Goal: Task Accomplishment & Management: Use online tool/utility

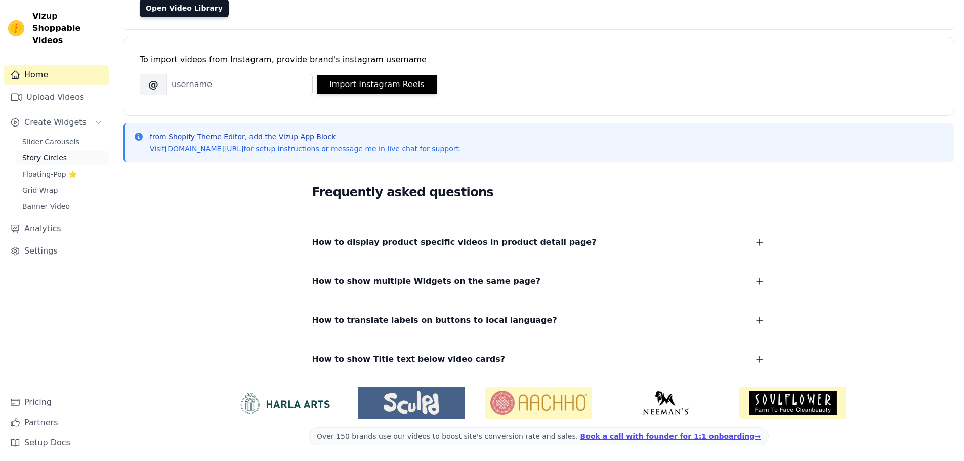
scroll to position [107, 0]
click at [49, 137] on span "Slider Carousels" at bounding box center [50, 142] width 57 height 10
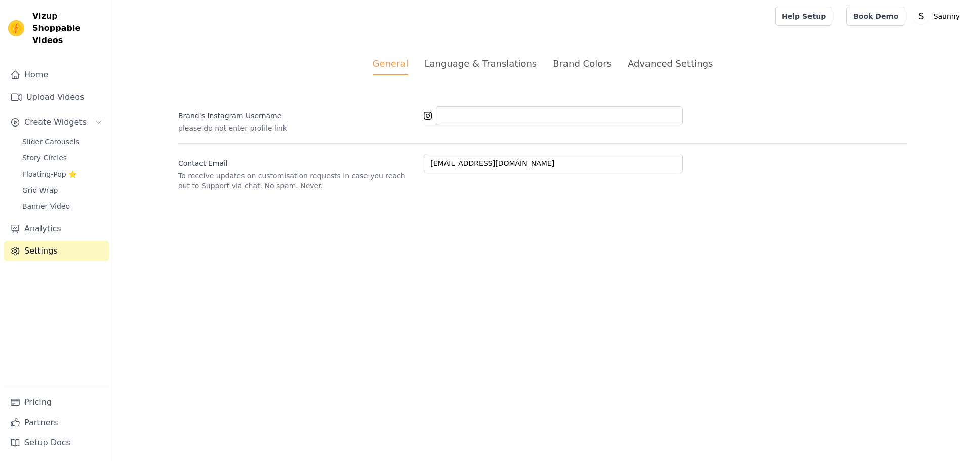
click at [488, 57] on div "Language & Translations" at bounding box center [480, 64] width 112 height 14
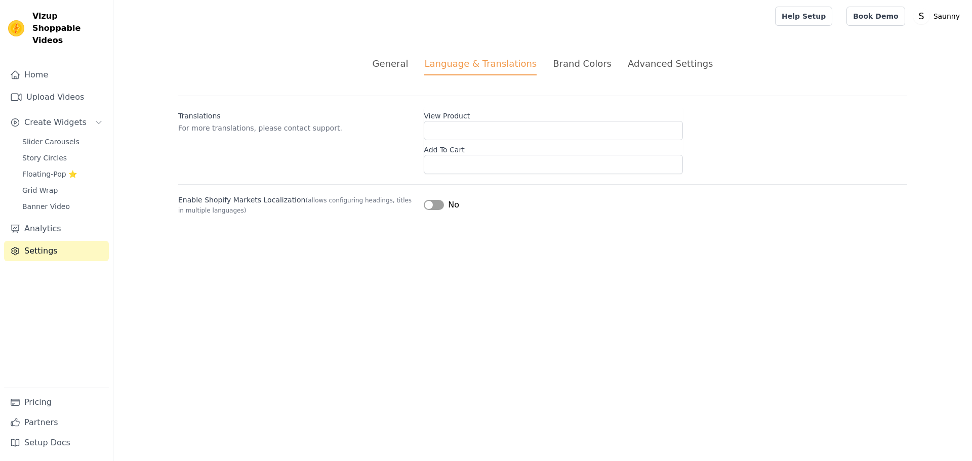
click at [592, 57] on div "Brand Colors" at bounding box center [582, 64] width 59 height 14
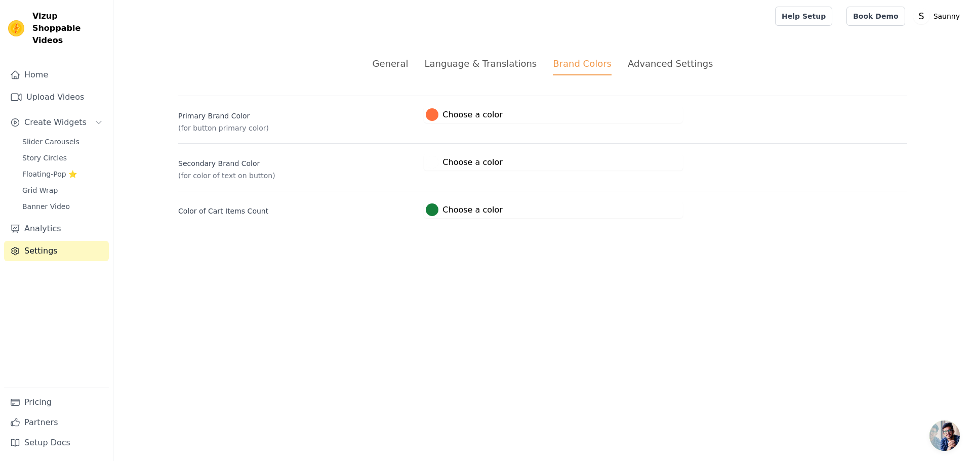
click at [672, 58] on div "Advanced Settings" at bounding box center [670, 64] width 85 height 14
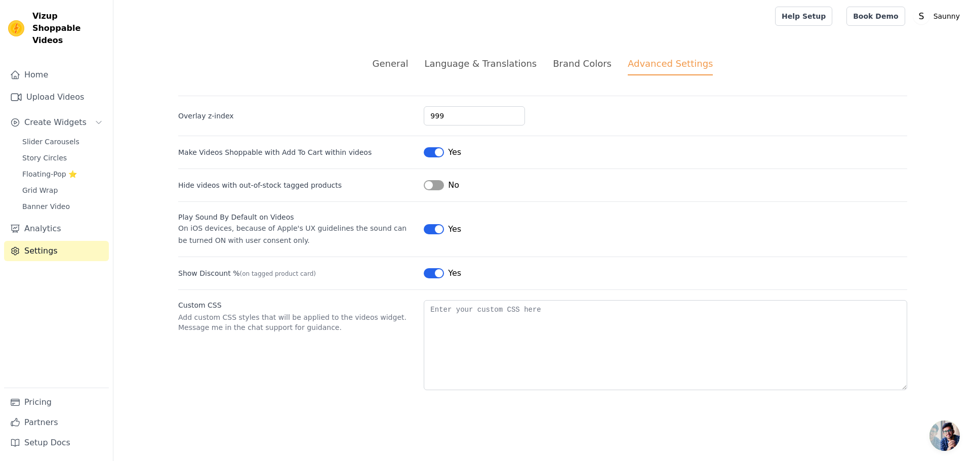
click at [571, 63] on div "Brand Colors" at bounding box center [582, 64] width 59 height 14
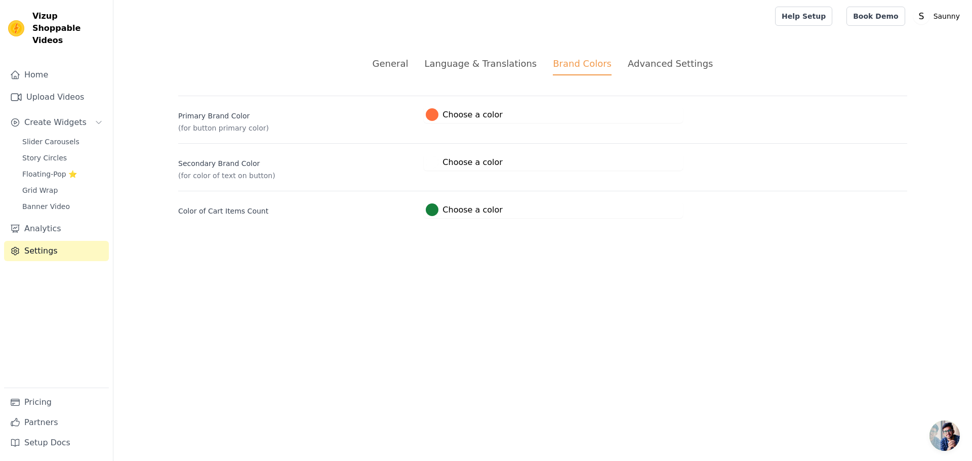
click at [506, 64] on div "Language & Translations" at bounding box center [480, 64] width 112 height 14
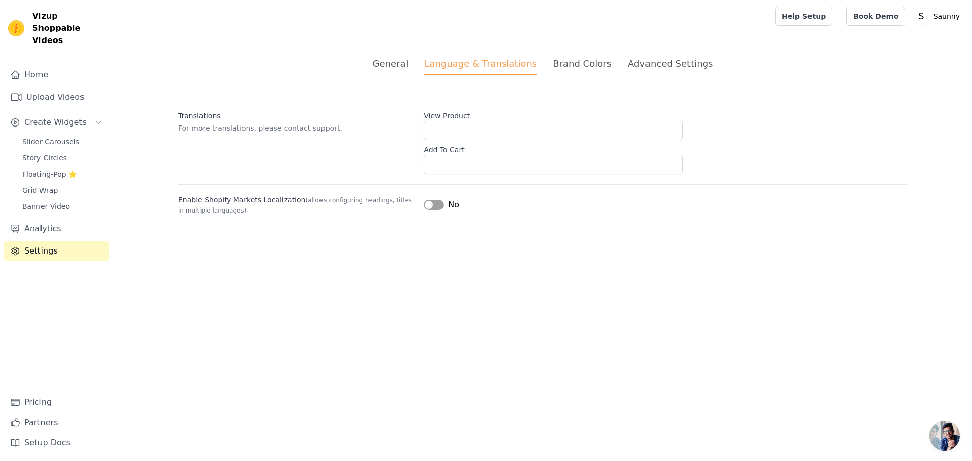
click at [418, 73] on ul "General Language & Translations Brand Colors Advanced Settings" at bounding box center [542, 66] width 729 height 19
click at [433, 49] on div "General Language & Translations Brand Colors Advanced Settings unsaved changes …" at bounding box center [542, 135] width 777 height 207
click at [394, 69] on div "General" at bounding box center [390, 64] width 36 height 14
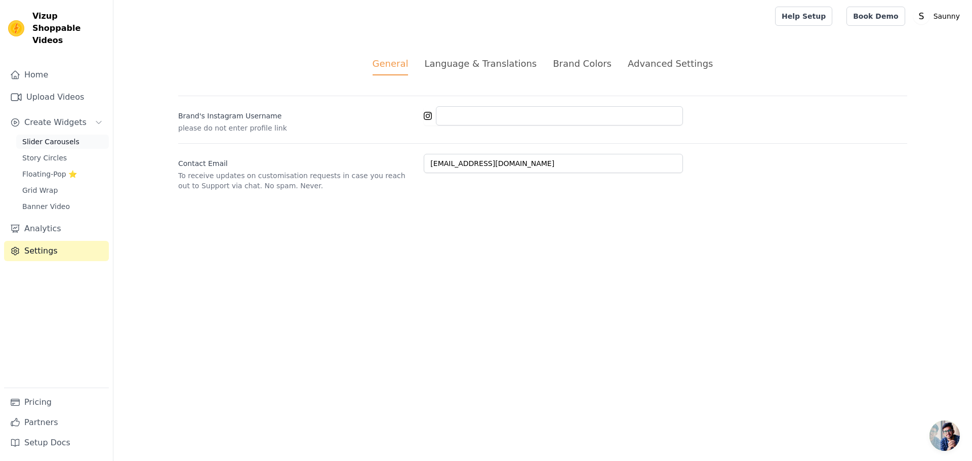
click at [52, 137] on span "Slider Carousels" at bounding box center [50, 142] width 57 height 10
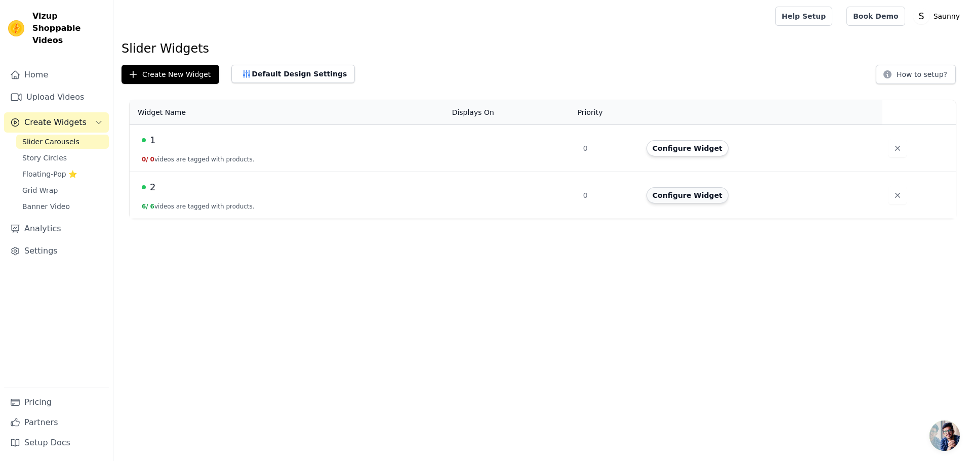
click at [703, 198] on button "Configure Widget" at bounding box center [687, 195] width 82 height 16
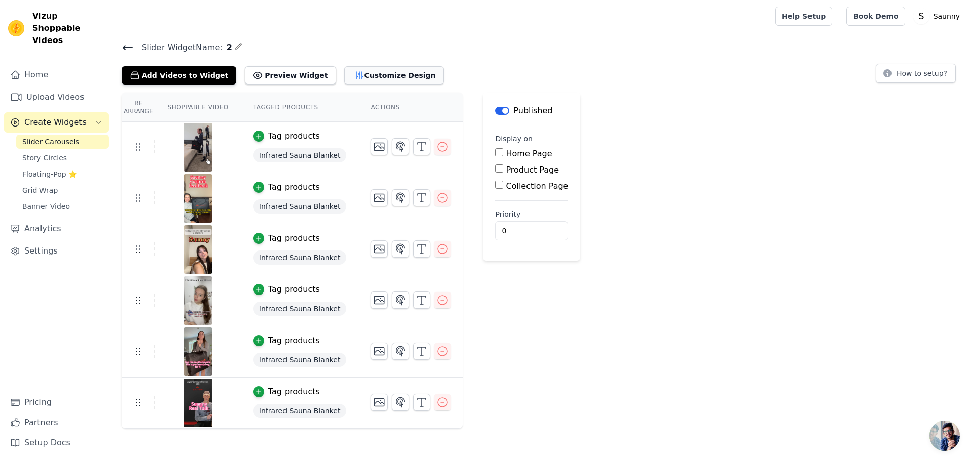
click at [400, 82] on button "Customize Design" at bounding box center [394, 75] width 100 height 18
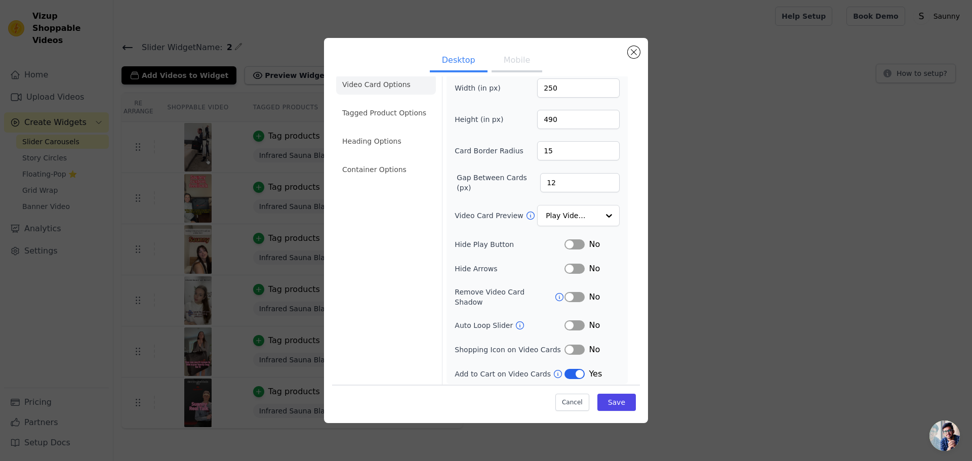
scroll to position [16, 0]
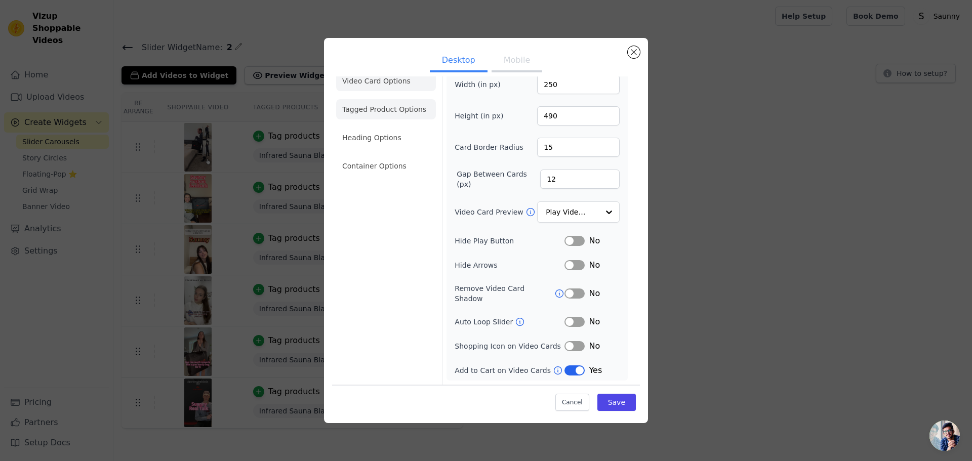
click at [389, 156] on li "Tagged Product Options" at bounding box center [386, 166] width 100 height 20
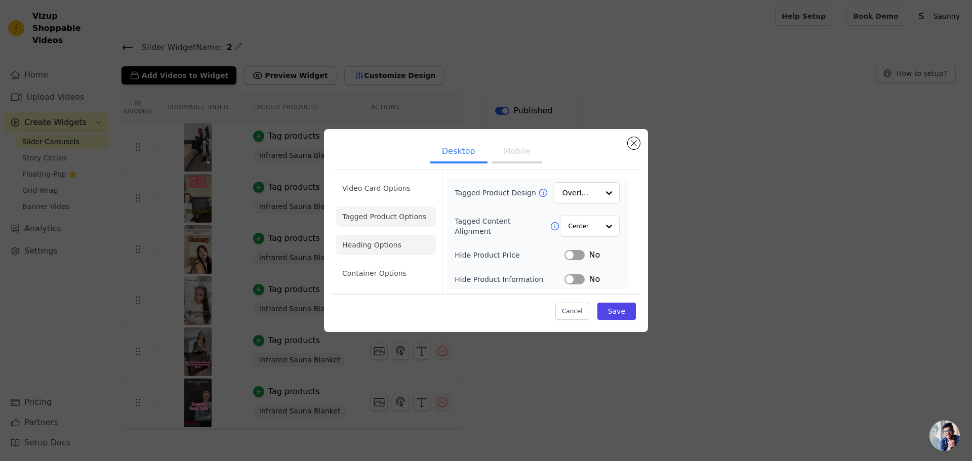
click at [396, 247] on li "Heading Options" at bounding box center [386, 245] width 100 height 20
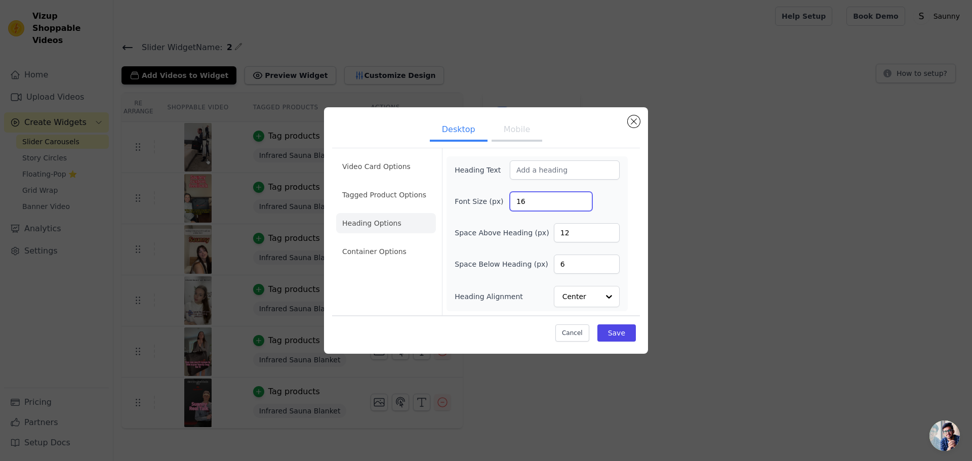
click at [553, 201] on input "16" at bounding box center [551, 201] width 82 height 19
type input "20"
click at [589, 235] on input "12" at bounding box center [587, 232] width 66 height 19
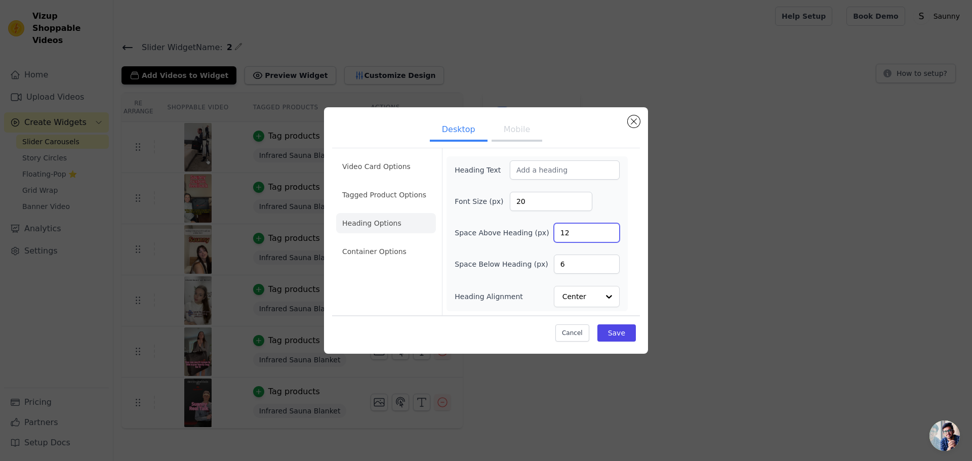
click at [589, 235] on input "12" at bounding box center [587, 232] width 66 height 19
type input "20"
click at [463, 187] on div "Heading Text Font Size (px) 20 Space Above Heading (px) 20 Space Below Heading …" at bounding box center [536, 233] width 165 height 147
click at [414, 258] on li "Container Options" at bounding box center [386, 251] width 100 height 20
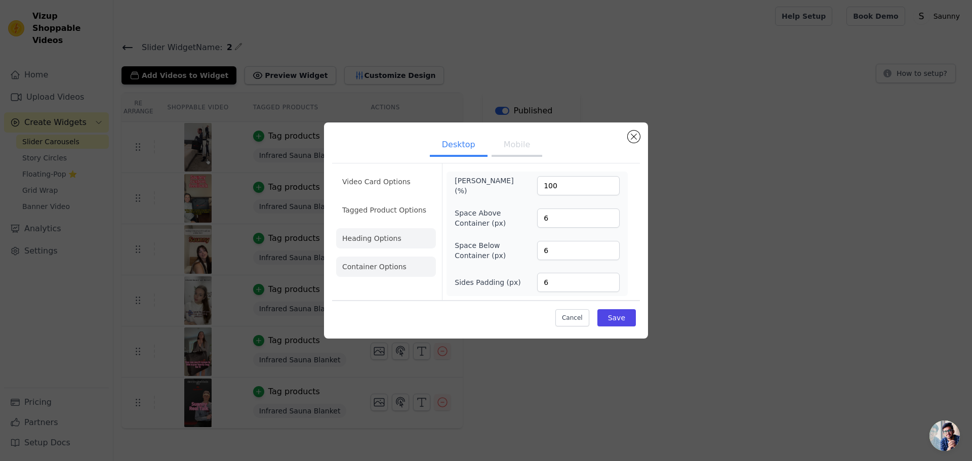
click at [391, 234] on li "Heading Options" at bounding box center [386, 238] width 100 height 20
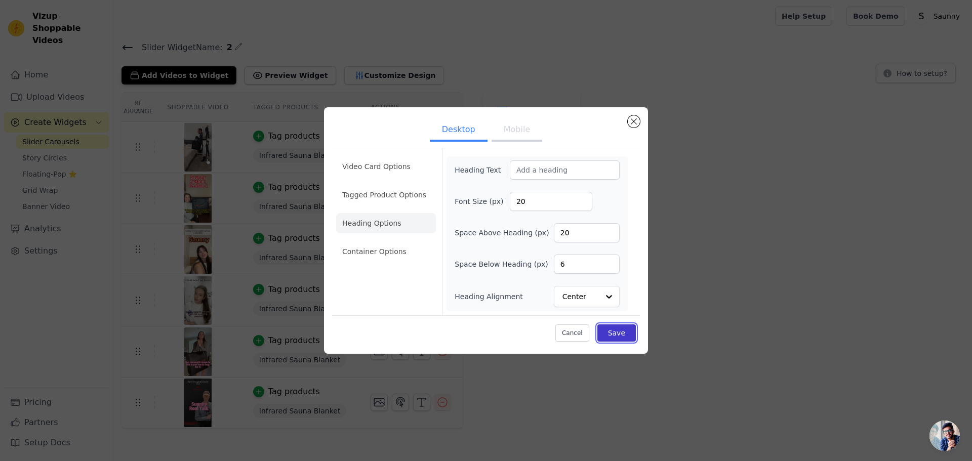
click at [633, 339] on button "Save" at bounding box center [616, 332] width 38 height 17
